Goal: Communication & Community: Participate in discussion

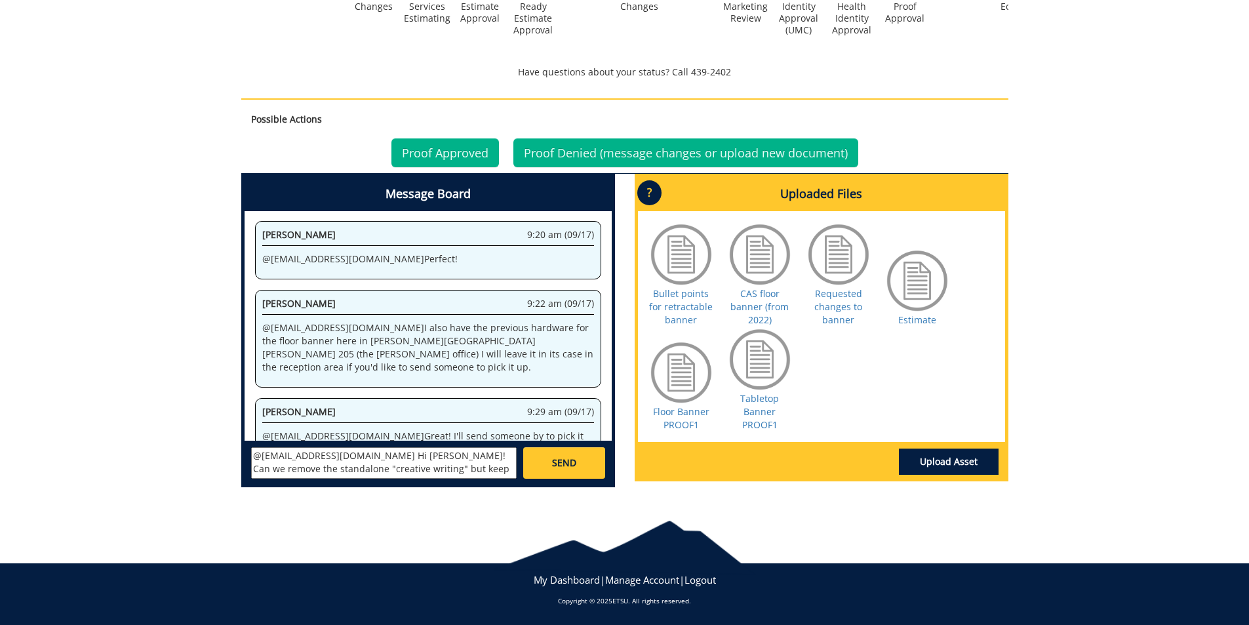
drag, startPoint x: 497, startPoint y: 473, endPoint x: 252, endPoint y: 454, distance: 245.9
click at [252, 454] on textarea "@aresam@etsu.edu Hi Angelica! Can we remove the standalone "creative writing" b…" at bounding box center [383, 462] width 265 height 31
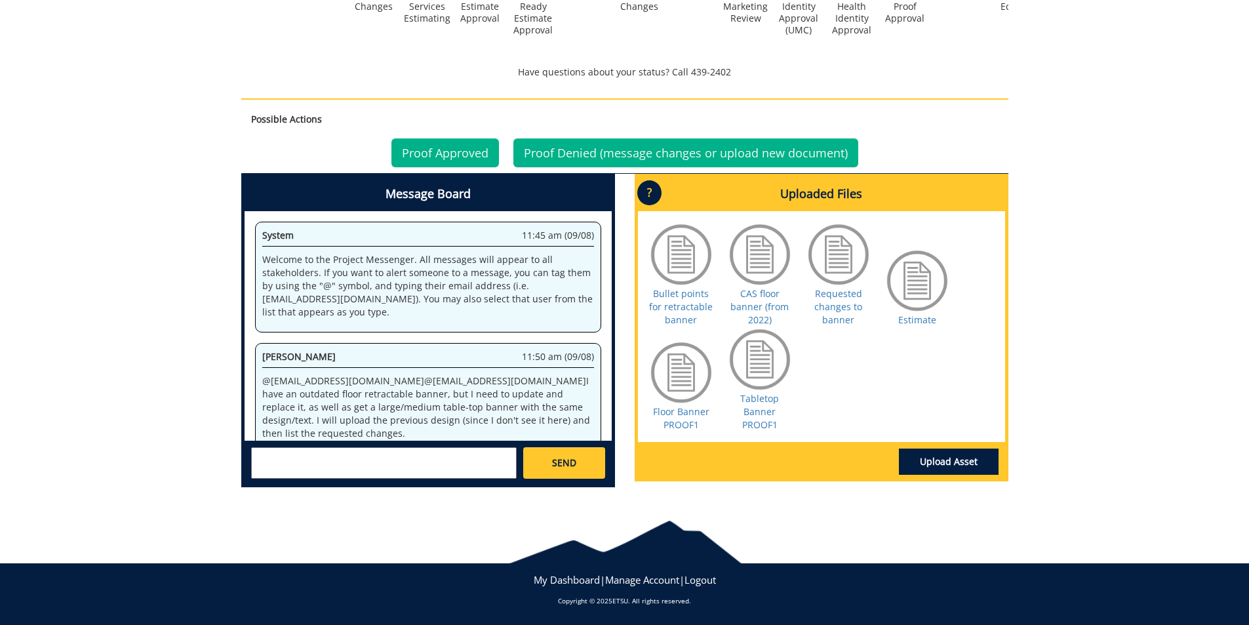
scroll to position [597, 0]
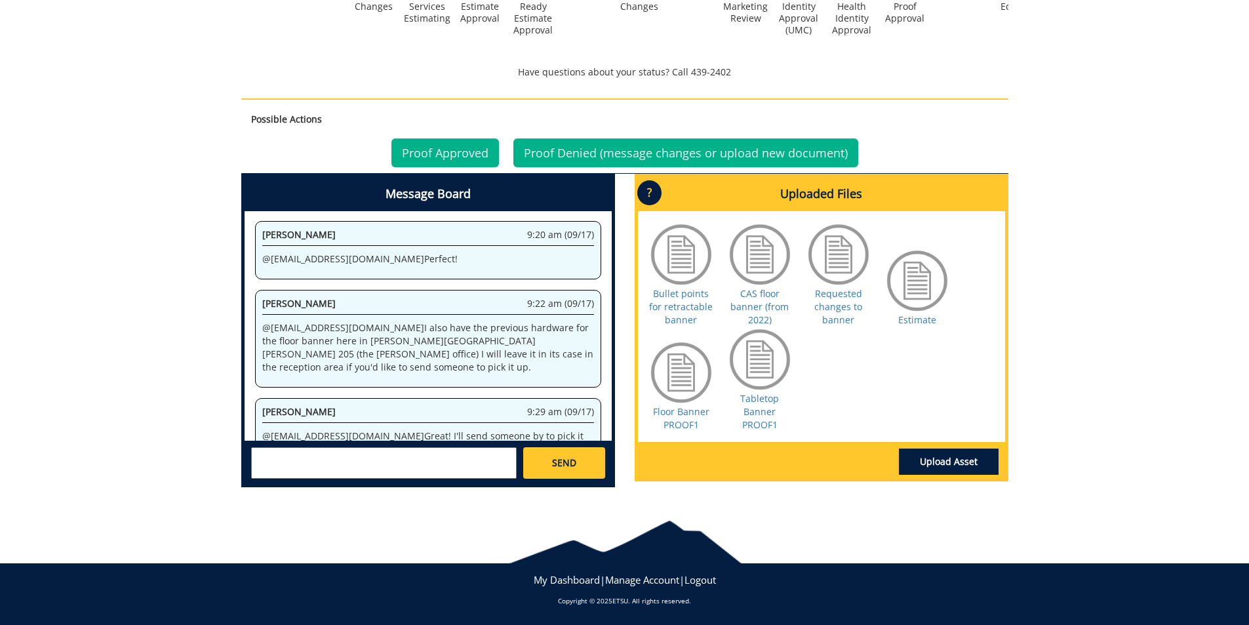
click at [340, 463] on textarea at bounding box center [383, 462] width 265 height 31
type textarea "@aresam@etsu.edu"
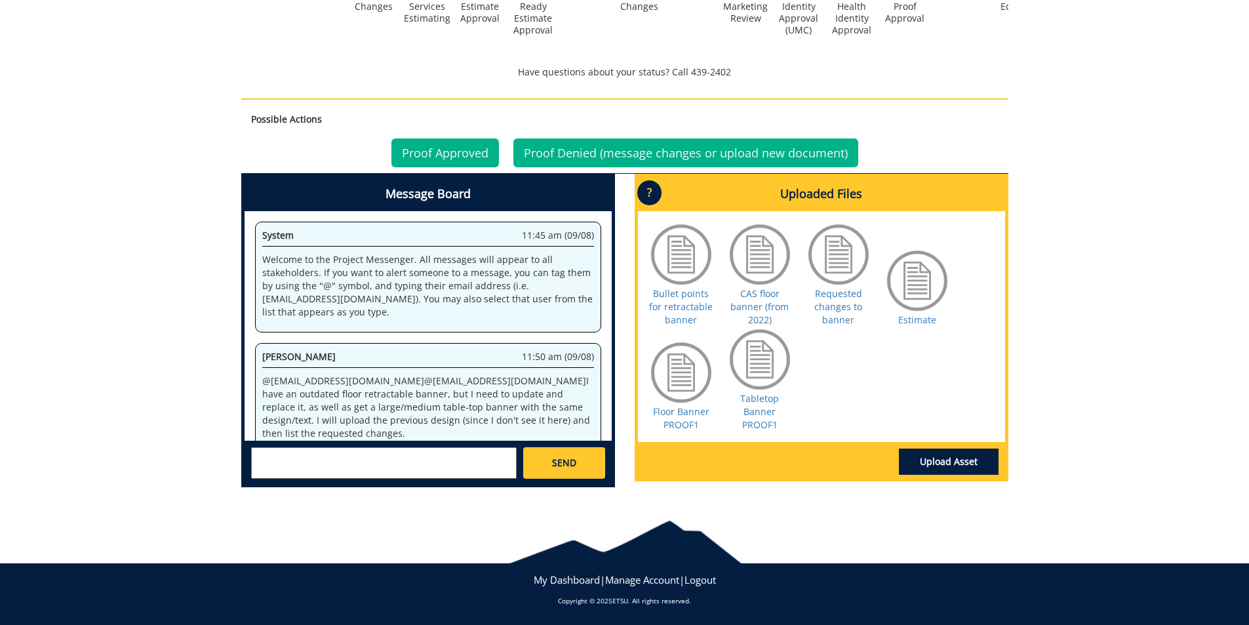
scroll to position [597, 0]
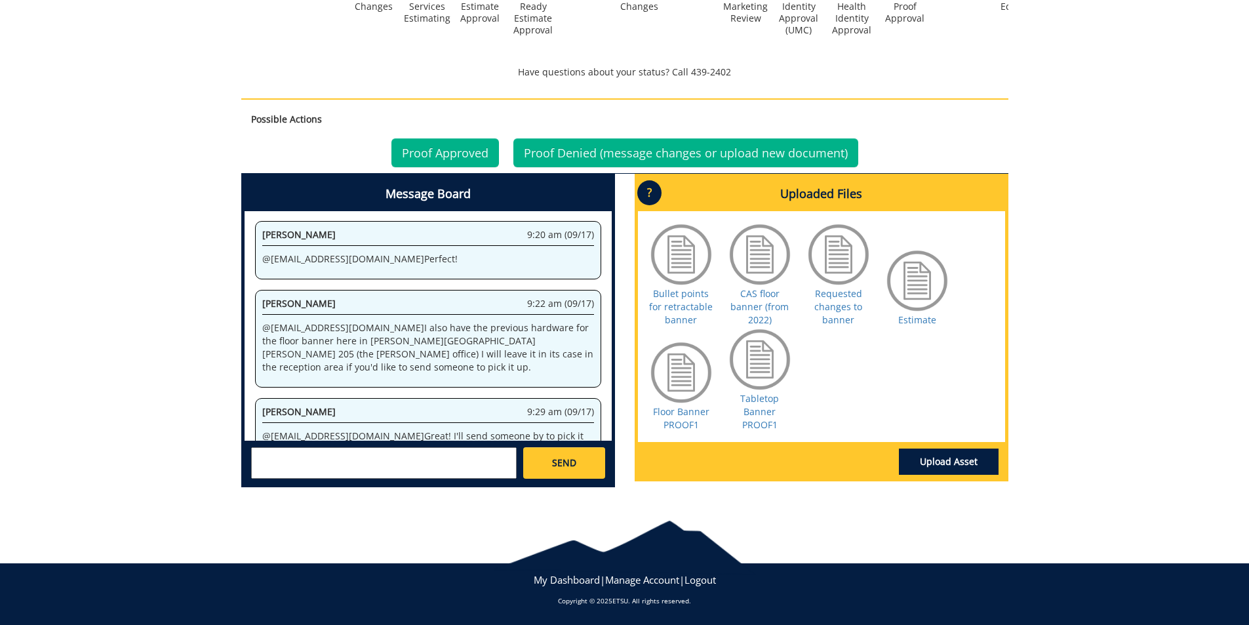
click at [265, 463] on textarea at bounding box center [383, 462] width 265 height 31
paste textarea "@[EMAIL_ADDRESS][DOMAIN_NAME] Hi [PERSON_NAME]! Can we remove the standalone "c…"
click at [361, 468] on textarea "@[EMAIL_ADDRESS][DOMAIN_NAME] @[EMAIL_ADDRESS][DOMAIN_NAME] Hi [PERSON_NAME]! C…" at bounding box center [383, 462] width 265 height 31
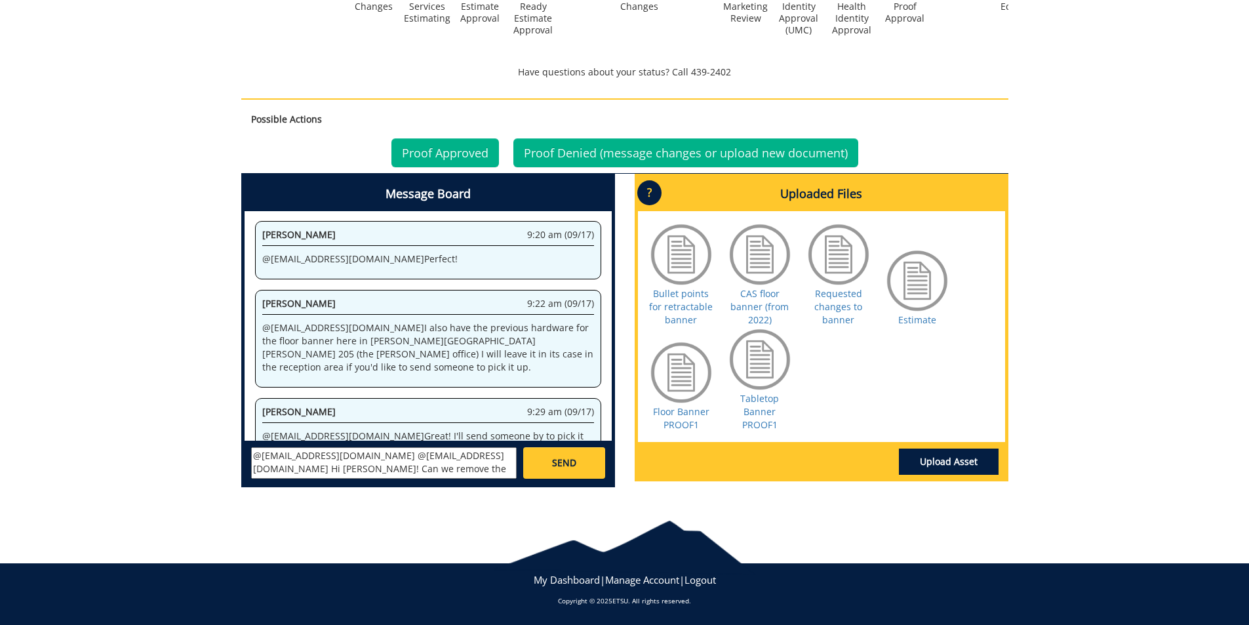
click at [427, 455] on textarea "@[EMAIL_ADDRESS][DOMAIN_NAME] @[EMAIL_ADDRESS][DOMAIN_NAME] Hi [PERSON_NAME]! C…" at bounding box center [383, 462] width 265 height 31
click at [378, 473] on small "[EMAIL_ADDRESS][DOMAIN_NAME]" at bounding box center [410, 474] width 130 height 10
click at [395, 457] on textarea "@[EMAIL_ADDRESS][DOMAIN_NAME] Hi [PERSON_NAME]! Can we remove the standalone "c…" at bounding box center [383, 462] width 265 height 31
click at [268, 469] on textarea "@[EMAIL_ADDRESS][DOMAIN_NAME] Hi [PERSON_NAME]! For the floor banner, can we re…" at bounding box center [383, 462] width 265 height 31
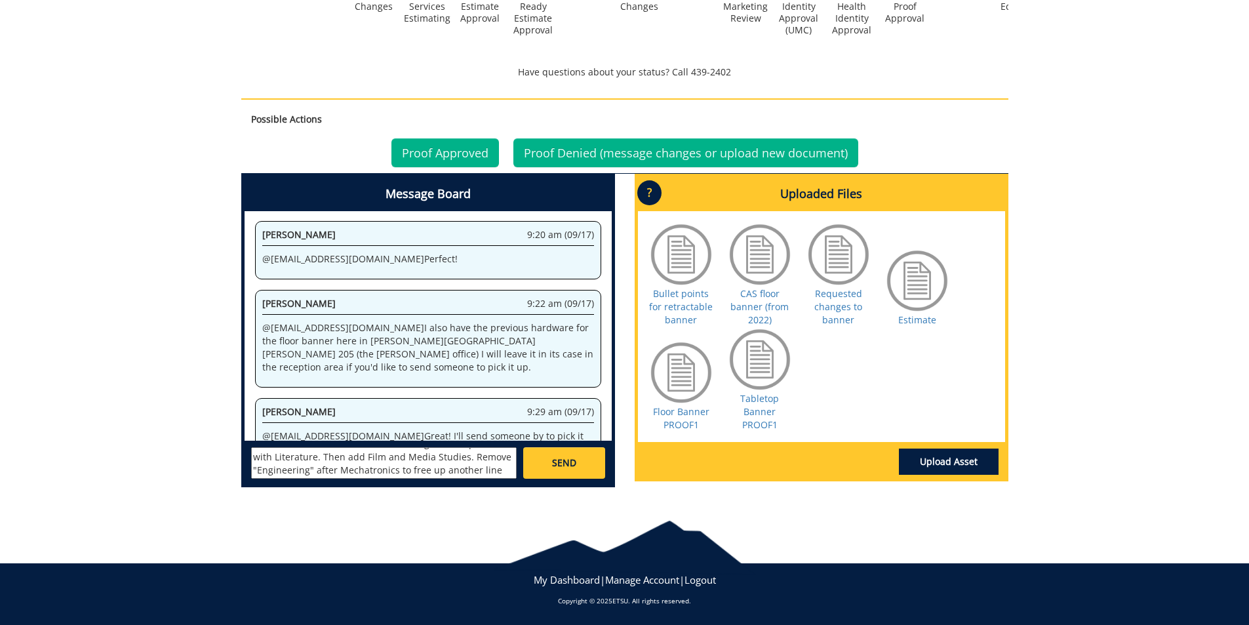
drag, startPoint x: 376, startPoint y: 471, endPoint x: 419, endPoint y: 476, distance: 42.9
click at [419, 476] on textarea "@[EMAIL_ADDRESS][DOMAIN_NAME] Hi [PERSON_NAME]! For the floor banner, can we sh…" at bounding box center [383, 462] width 265 height 31
drag, startPoint x: 451, startPoint y: 461, endPoint x: 457, endPoint y: 471, distance: 11.8
click at [457, 471] on textarea "@[EMAIL_ADDRESS][DOMAIN_NAME] Hi [PERSON_NAME]! For the floor banner, can we sh…" at bounding box center [383, 462] width 265 height 31
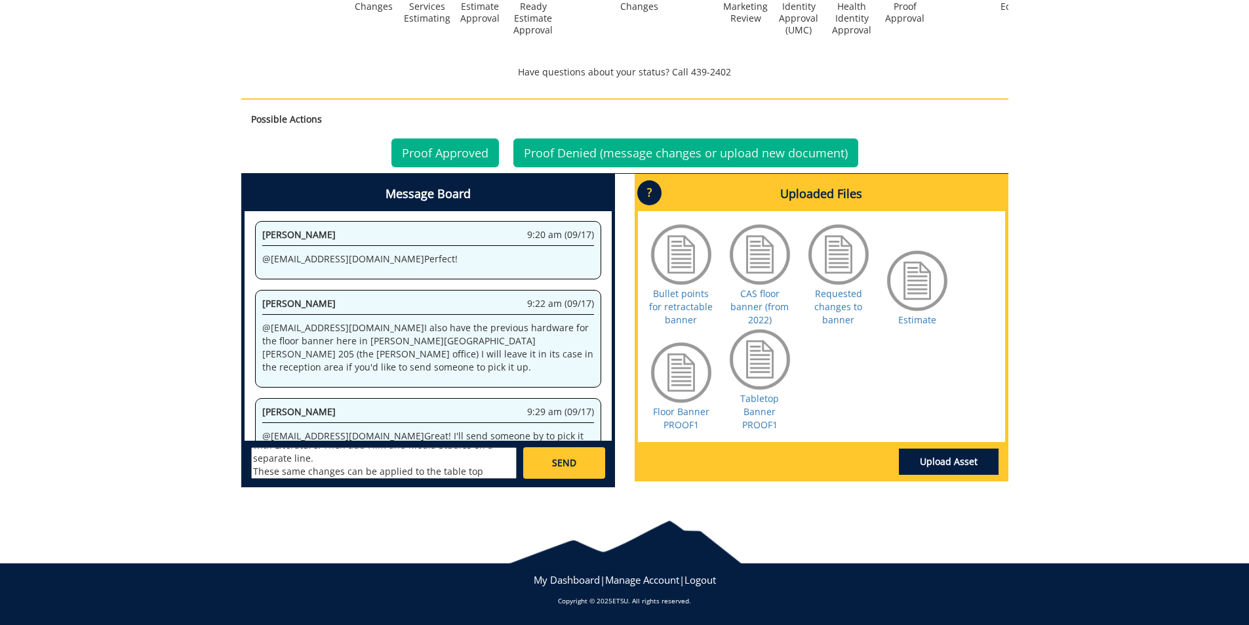
click at [389, 471] on textarea "@[EMAIL_ADDRESS][DOMAIN_NAME] Hi [PERSON_NAME]! For the floor banner, can we sh…" at bounding box center [383, 462] width 265 height 31
click at [482, 468] on textarea "@[EMAIL_ADDRESS][DOMAIN_NAME] Hi [PERSON_NAME]! For the floor banner, can we sh…" at bounding box center [383, 462] width 265 height 31
type textarea "@[EMAIL_ADDRESS][DOMAIN_NAME] Hi [PERSON_NAME]! For the floor banner, can we sh…"
click at [577, 467] on link "SEND" at bounding box center [563, 462] width 81 height 31
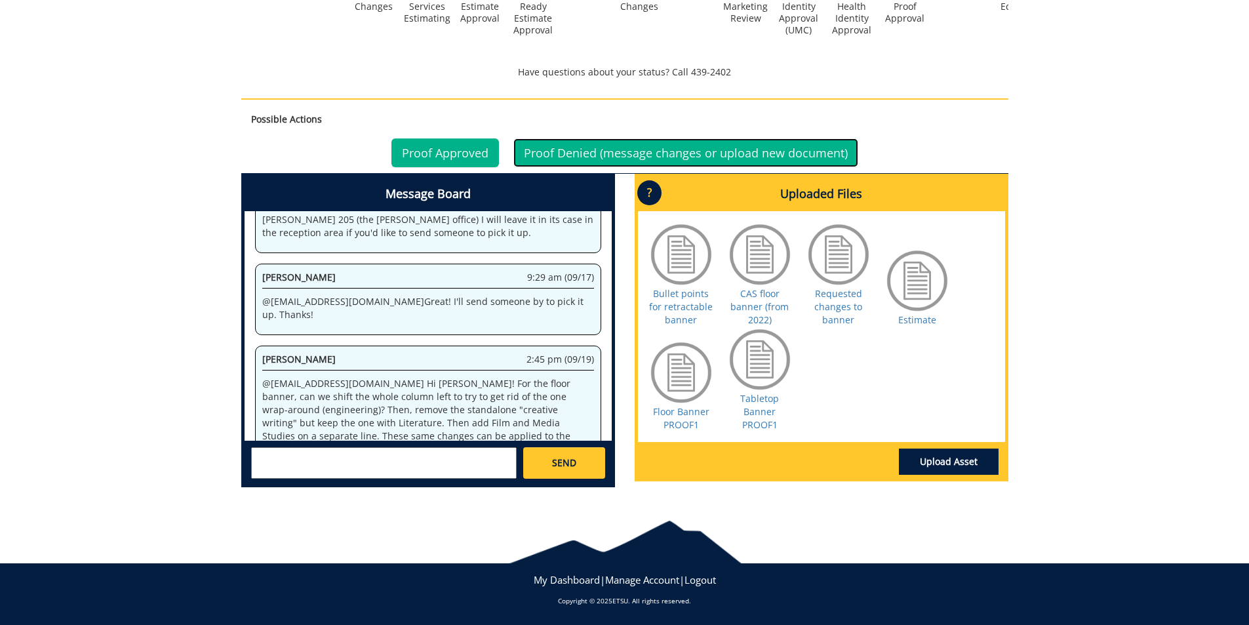
click at [619, 153] on link "Proof Denied (message changes or upload new document)" at bounding box center [685, 152] width 345 height 29
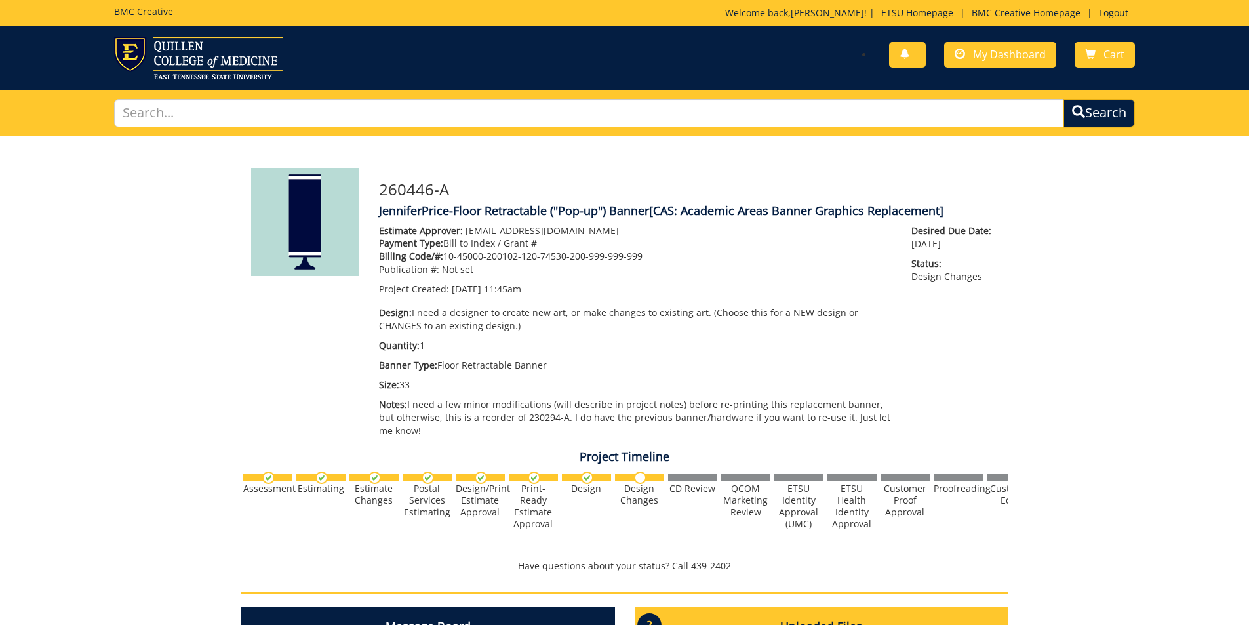
scroll to position [731, 0]
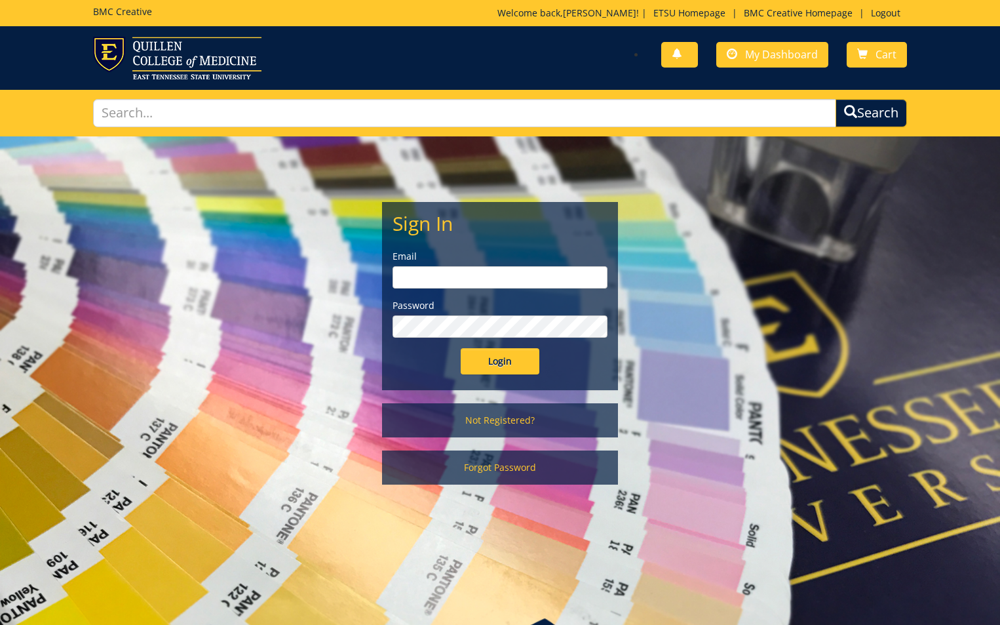
type input "pricejb2@etsu.edu"
click at [515, 368] on input "Login" at bounding box center [500, 361] width 79 height 26
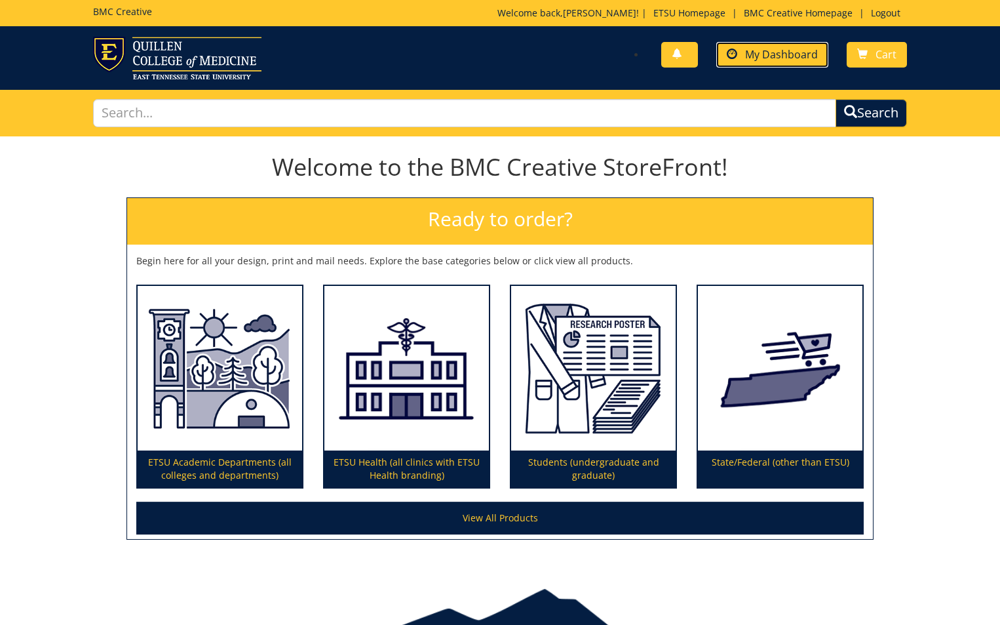
click at [771, 58] on span "My Dashboard" at bounding box center [781, 54] width 73 height 14
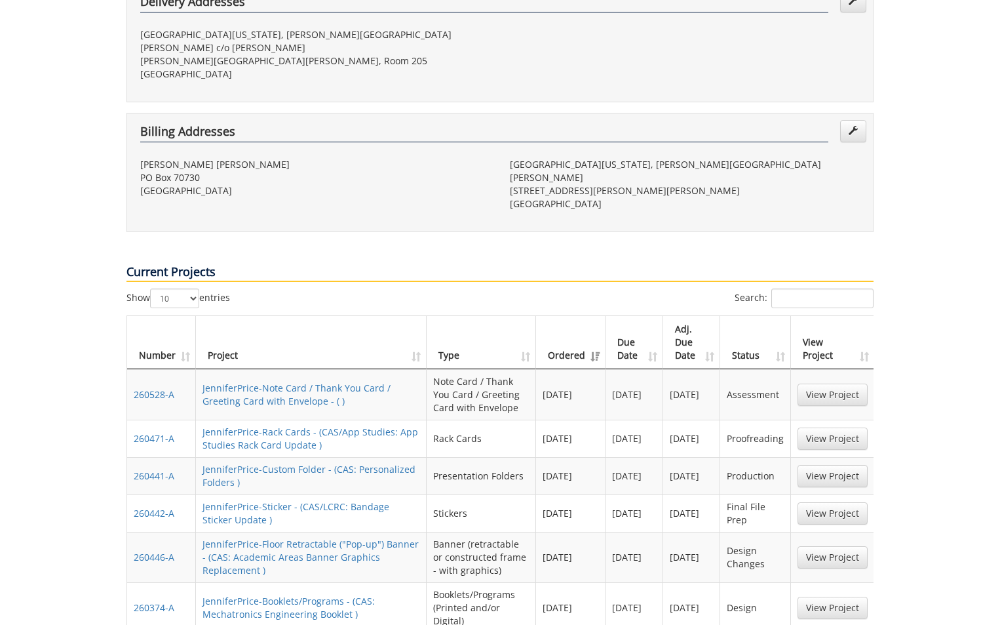
scroll to position [459, 0]
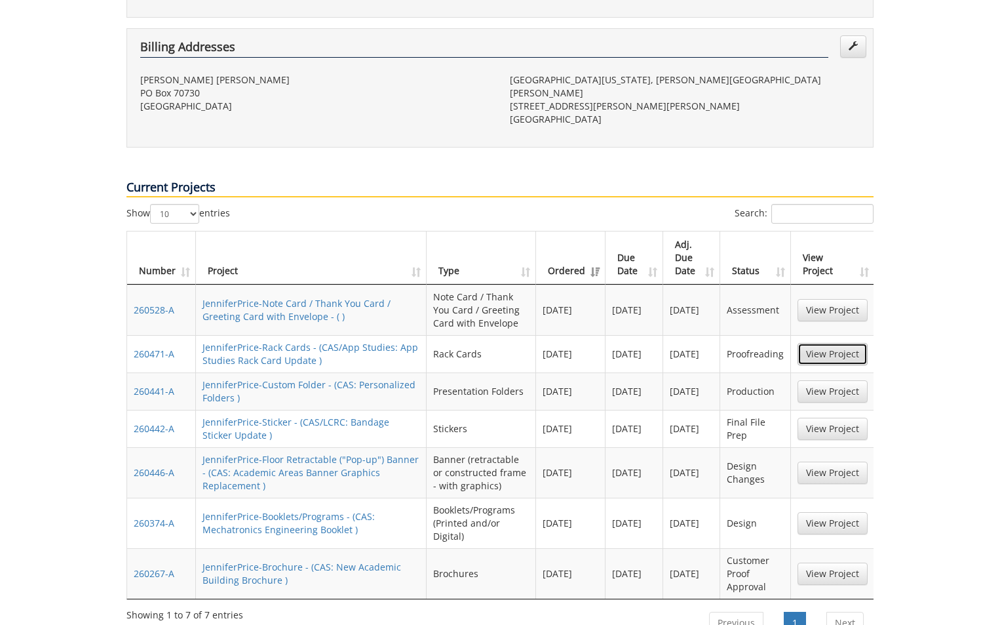
click at [847, 343] on link "View Project" at bounding box center [833, 354] width 70 height 22
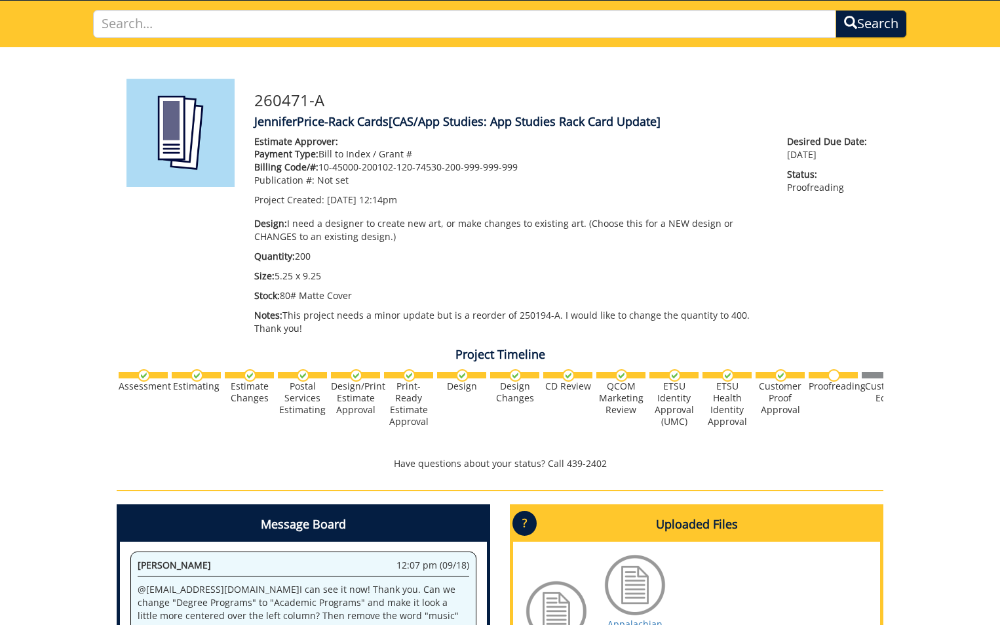
scroll to position [197, 0]
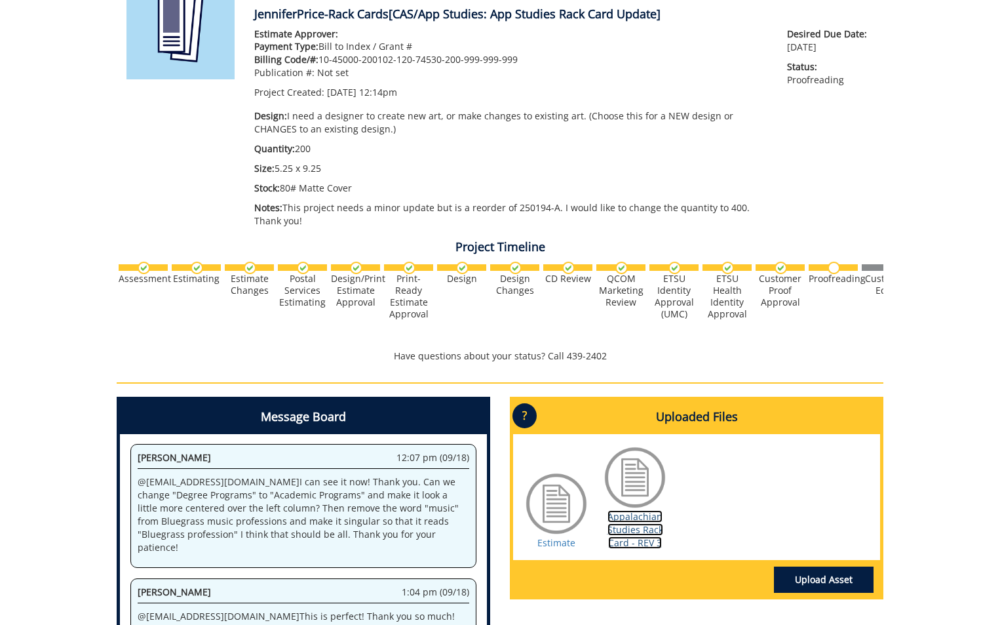
click at [626, 533] on link "Appalachian Studies Rack Card - REV 3" at bounding box center [636, 529] width 56 height 39
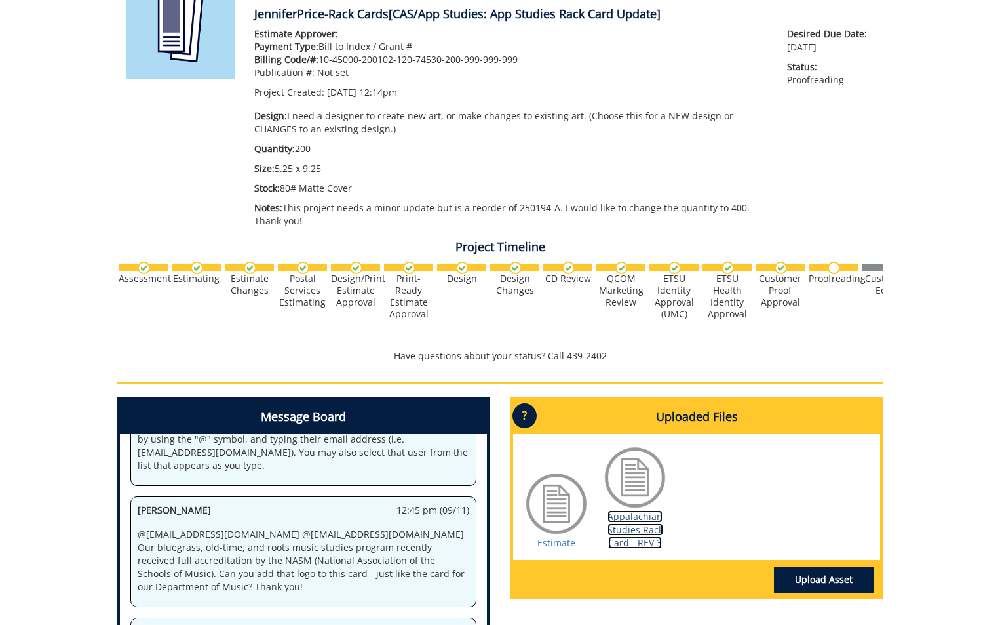
scroll to position [16209, 0]
